Goal: Book appointment/travel/reservation

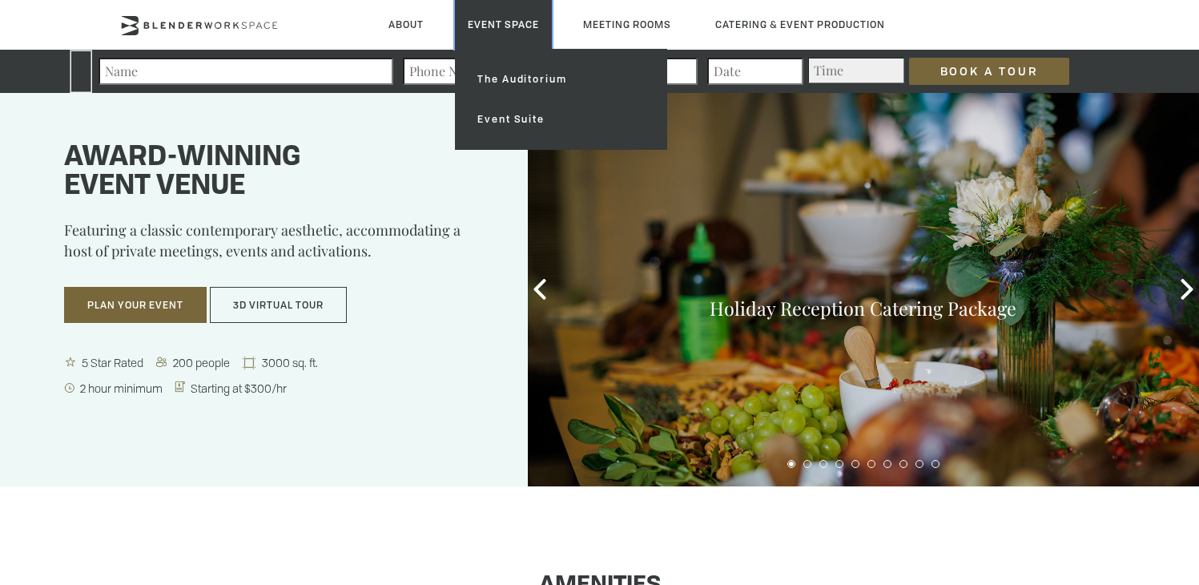
click at [479, 20] on link "Event Space" at bounding box center [503, 24] width 97 height 49
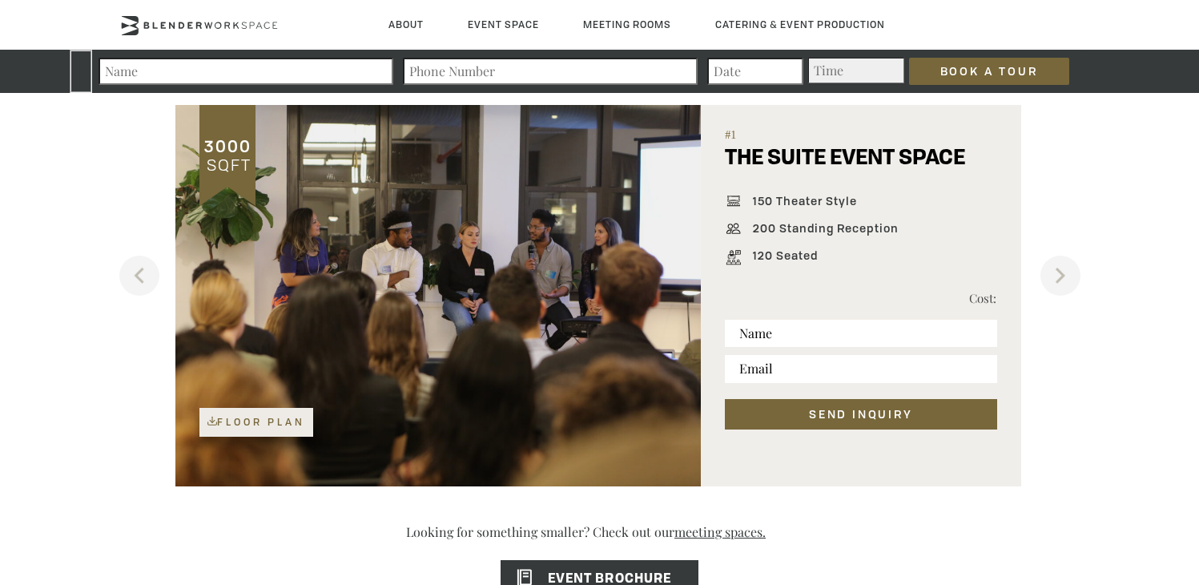
scroll to position [1059, 0]
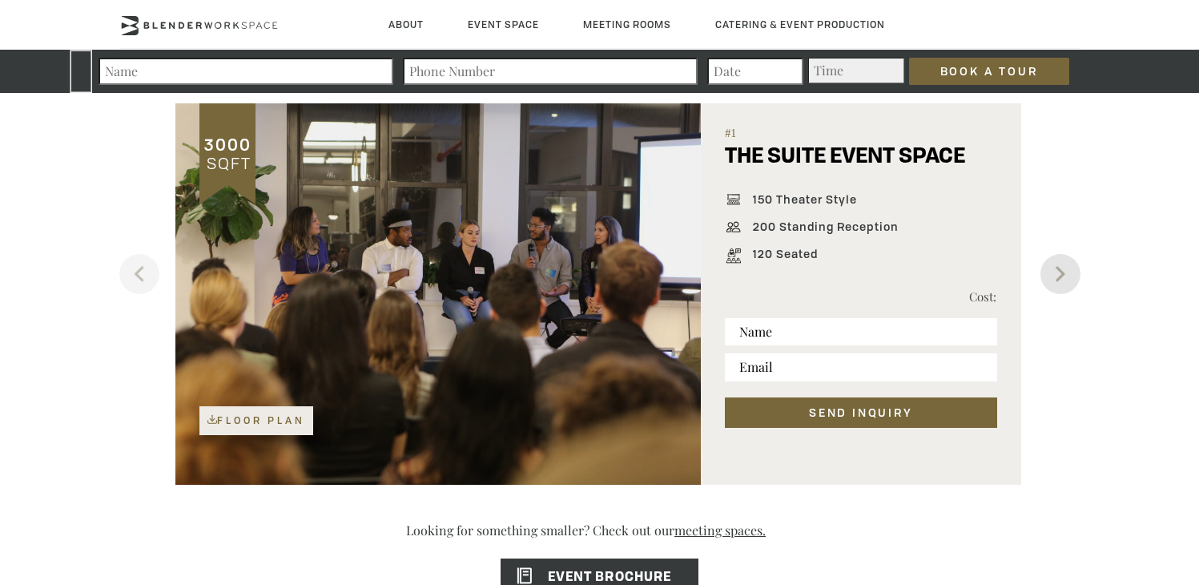
click at [1059, 261] on button "Next" at bounding box center [1060, 274] width 40 height 40
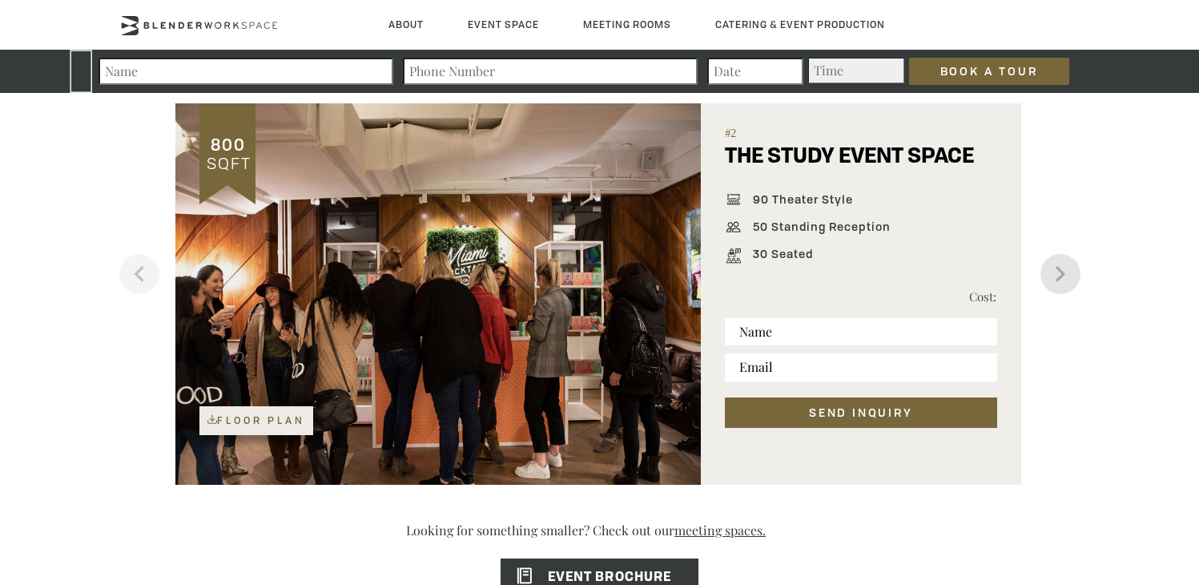
click at [1060, 267] on button "Next" at bounding box center [1060, 274] width 40 height 40
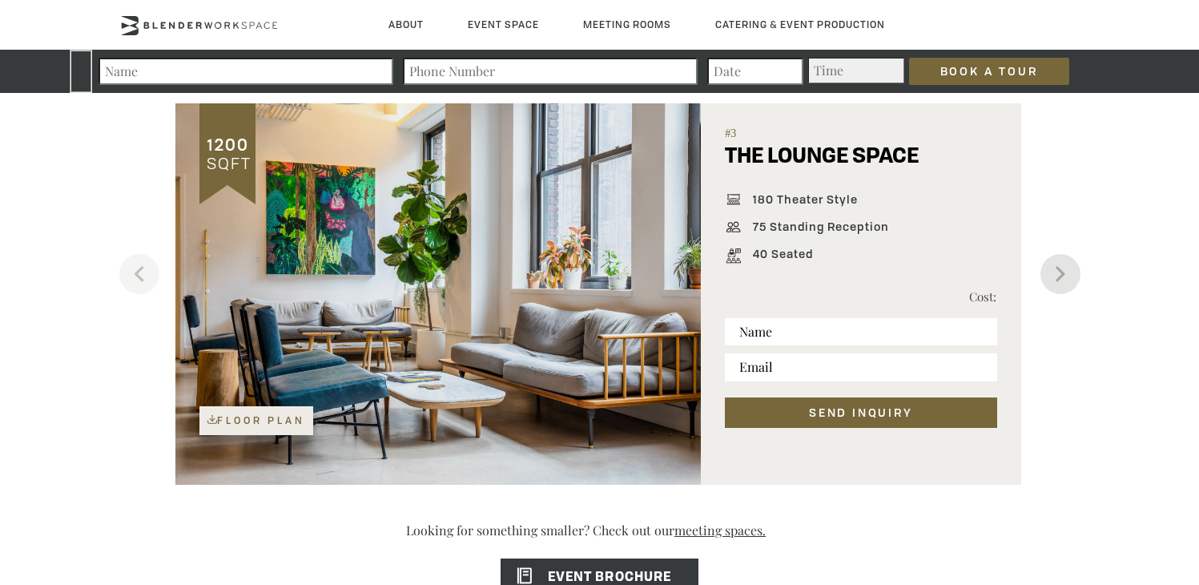
click at [1064, 272] on button "Next" at bounding box center [1060, 274] width 40 height 40
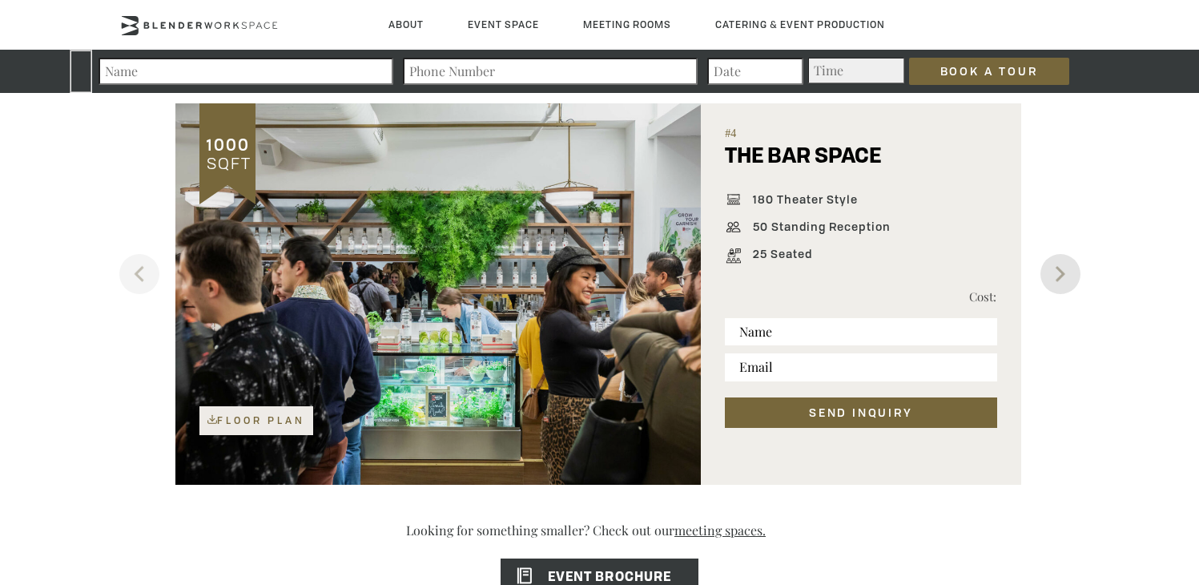
click at [1064, 272] on button "Next" at bounding box center [1060, 274] width 40 height 40
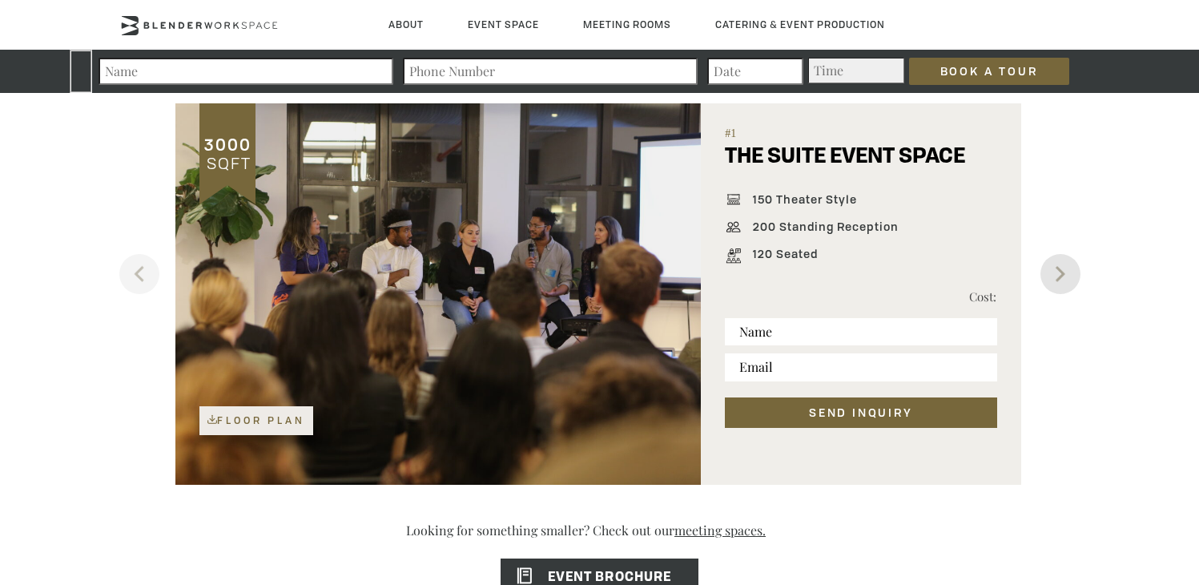
click at [1064, 272] on button "Next" at bounding box center [1060, 274] width 40 height 40
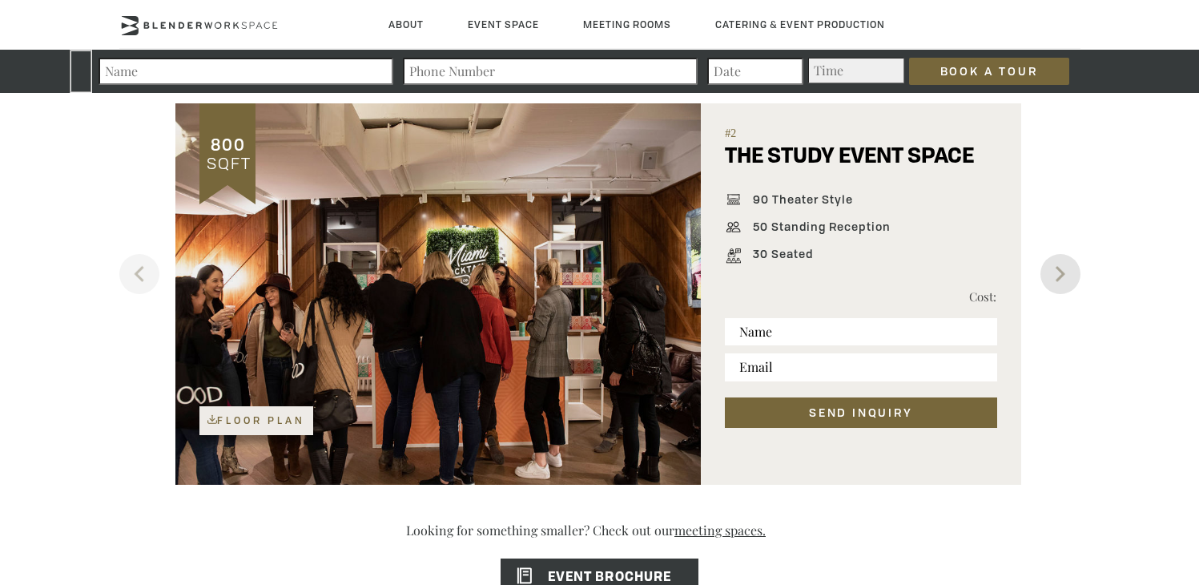
click at [1064, 272] on button "Next" at bounding box center [1060, 274] width 40 height 40
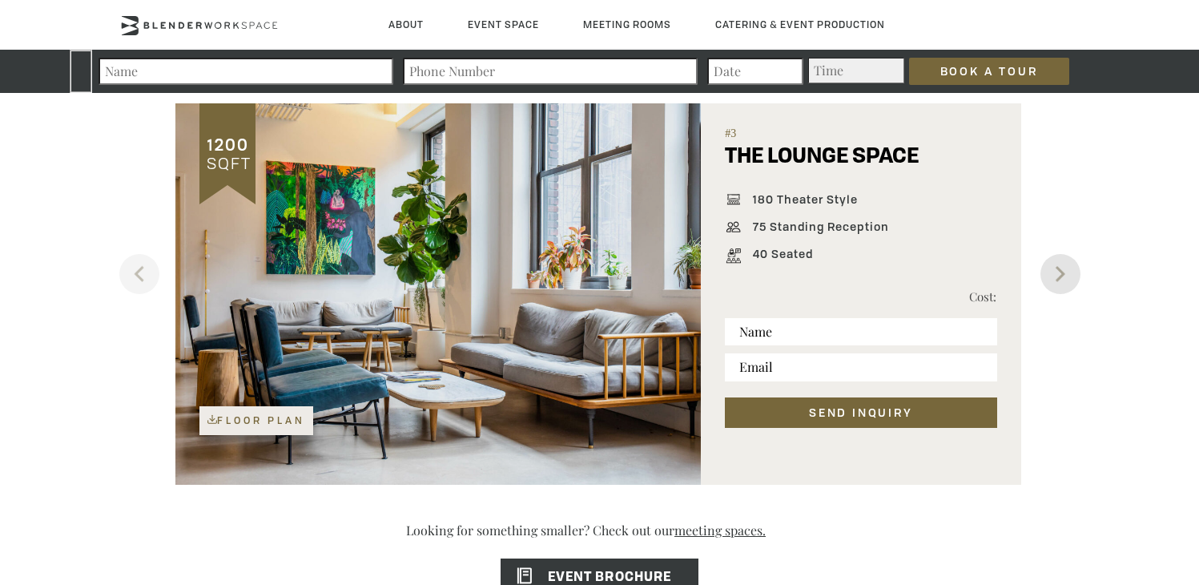
click at [1064, 272] on button "Next" at bounding box center [1060, 274] width 40 height 40
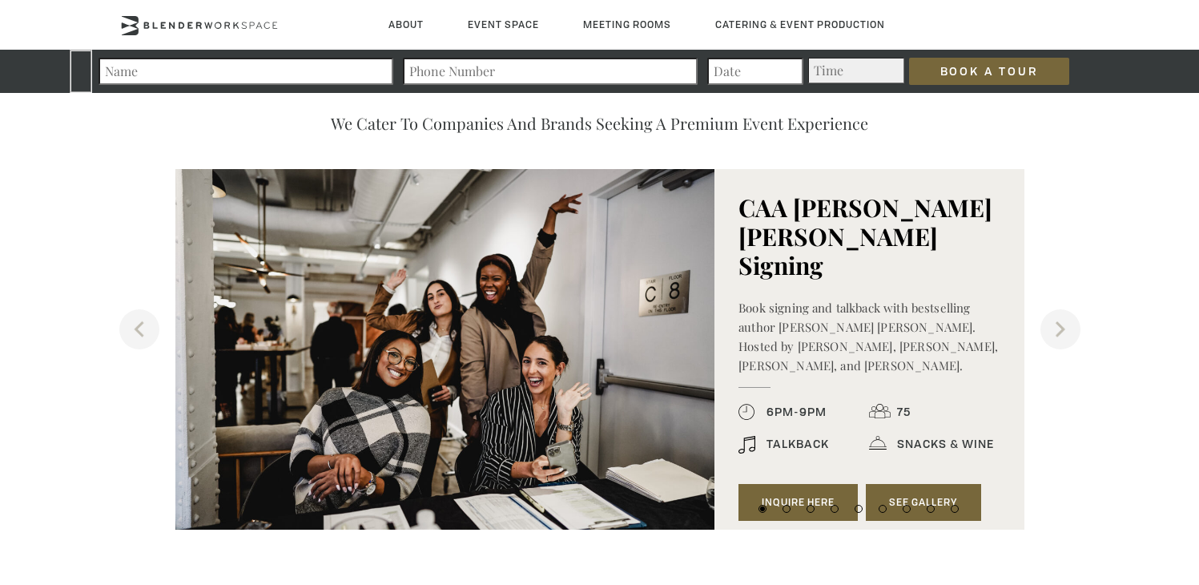
scroll to position [1651, 0]
